Goal: Transaction & Acquisition: Subscribe to service/newsletter

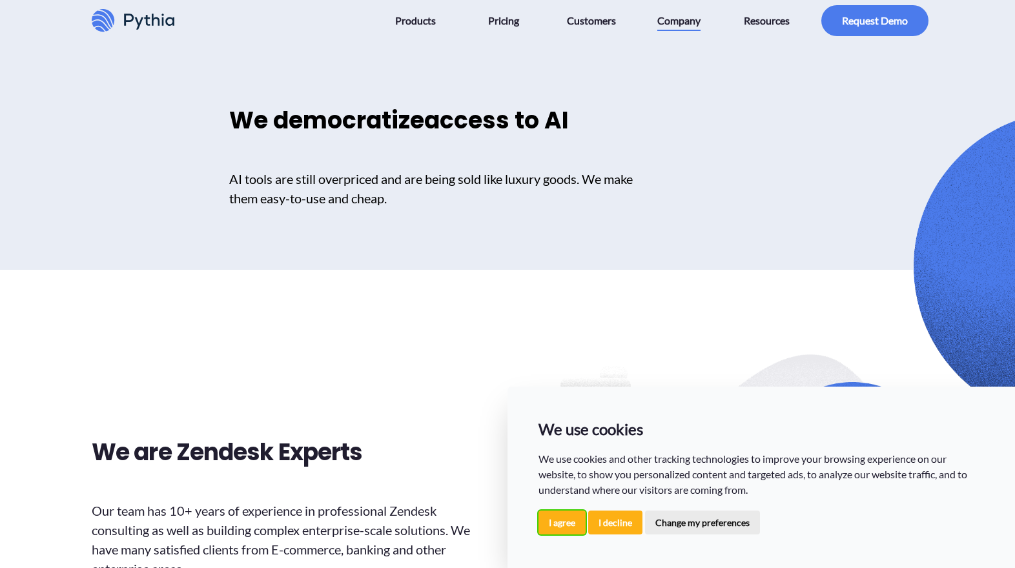
click at [566, 532] on button "I agree" at bounding box center [562, 523] width 47 height 24
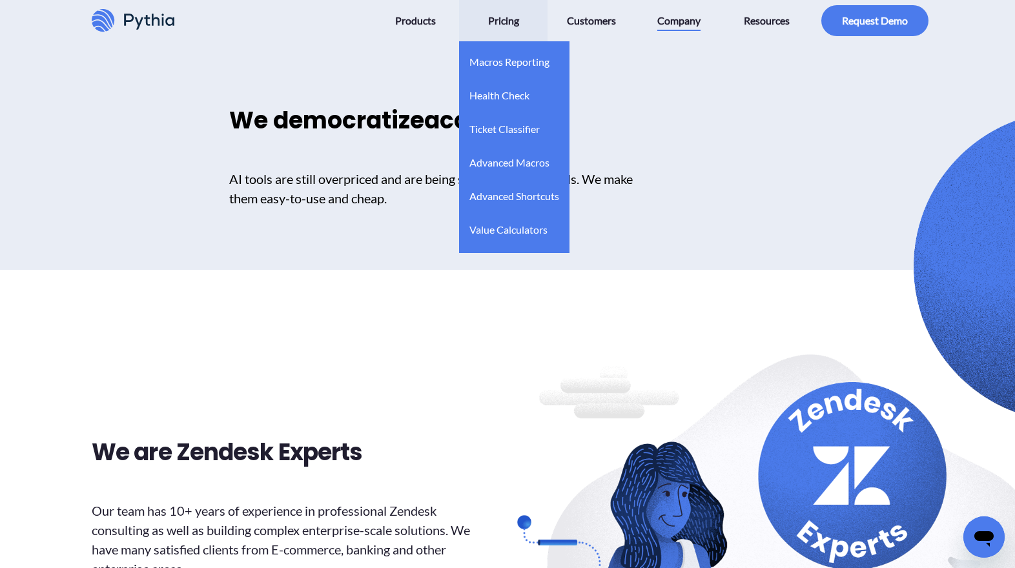
click at [495, 27] on span "Pricing" at bounding box center [503, 20] width 31 height 21
